Goal: Task Accomplishment & Management: Complete application form

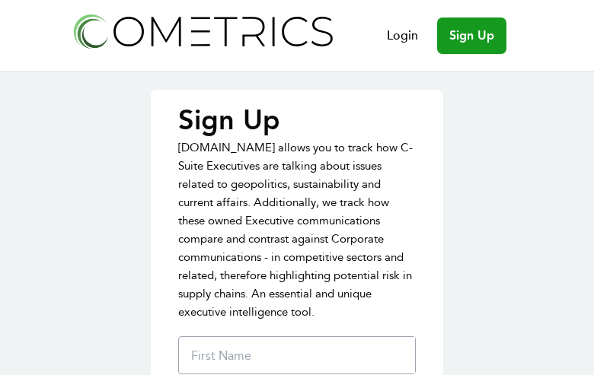
type input "NYMMCTGexWTQ"
type input "siSoxUMVhrOgKyMH"
type input "ZcBbnhLOysPE"
type input "[EMAIL_ADDRESS][DOMAIN_NAME]"
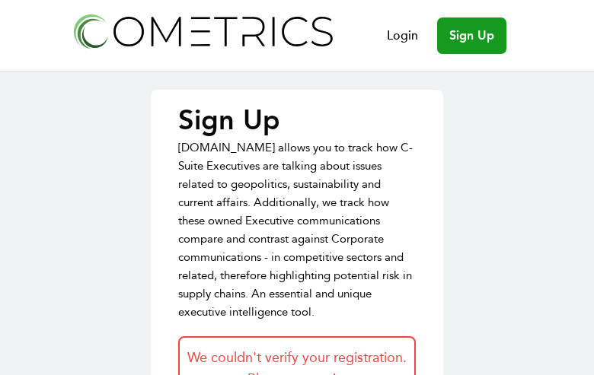
type input "qNvyFvqLz"
type input "HcjCNHxf"
type input "BtzoTQDcUej"
type input "[EMAIL_ADDRESS][DOMAIN_NAME]"
